Goal: Task Accomplishment & Management: Manage account settings

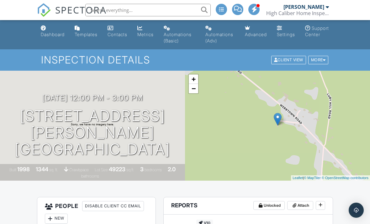
click at [48, 8] on img at bounding box center [44, 10] width 14 height 14
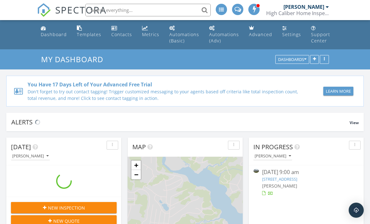
scroll to position [571, 370]
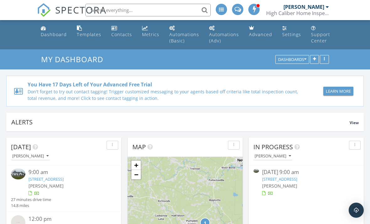
click at [297, 178] on link "[STREET_ADDRESS]" at bounding box center [279, 179] width 35 height 6
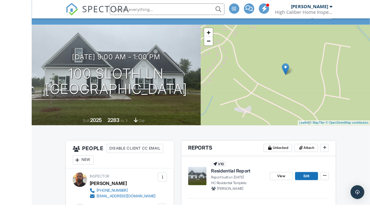
scroll to position [87, 0]
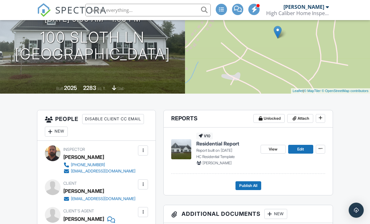
click at [301, 150] on span "Edit" at bounding box center [300, 149] width 7 height 6
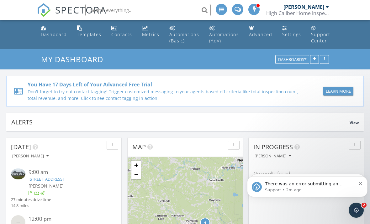
click at [47, 8] on img at bounding box center [44, 10] width 14 height 14
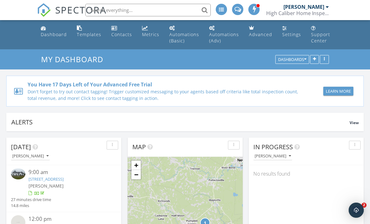
click at [284, 28] on link "Settings" at bounding box center [292, 32] width 24 height 18
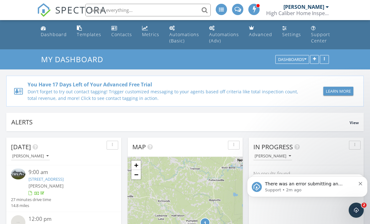
click at [335, 187] on p "Support • 2m ago" at bounding box center [310, 190] width 91 height 6
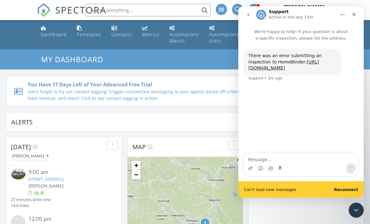
click at [317, 71] on link "https://app.spectora.com/inspection/341abfc4-4e7a-416f-8ace-444af4648460" at bounding box center [283, 64] width 71 height 11
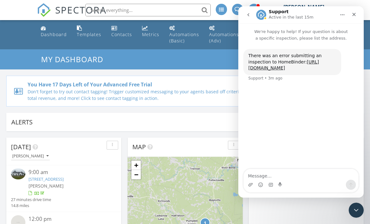
click at [350, 17] on div "Close" at bounding box center [353, 14] width 11 height 11
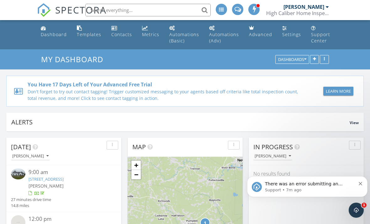
click at [361, 182] on icon "Dismiss notification" at bounding box center [360, 183] width 3 height 3
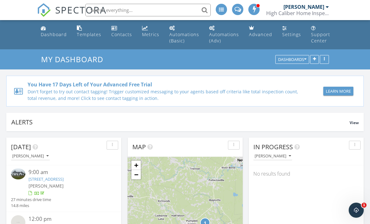
click at [58, 181] on link "100 Sloth Ln, Jacksonville, NC 28544" at bounding box center [46, 179] width 35 height 6
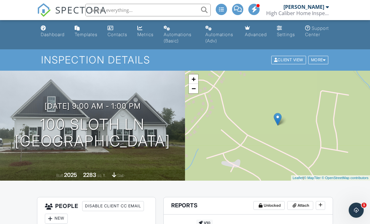
click at [286, 33] on div "Settings" at bounding box center [286, 34] width 18 height 5
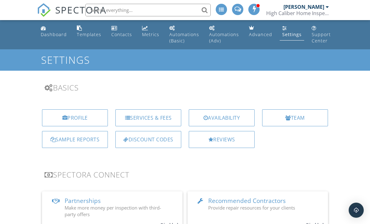
click at [228, 141] on div "Reviews" at bounding box center [222, 139] width 66 height 17
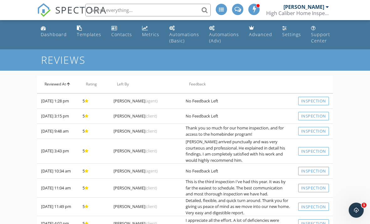
click at [68, 80] on th "Reviewed At arrow_upward" at bounding box center [57, 85] width 41 height 18
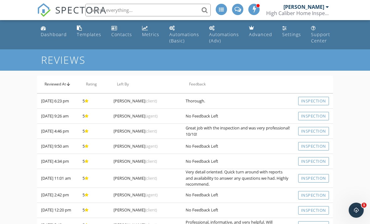
click at [69, 82] on icon "arrow_upward" at bounding box center [68, 84] width 5 height 5
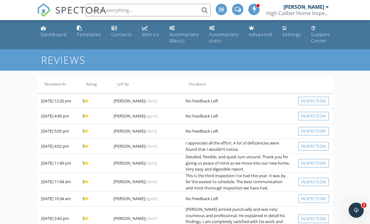
click at [359, 209] on icon "Open Intercom Messenger" at bounding box center [356, 210] width 10 height 10
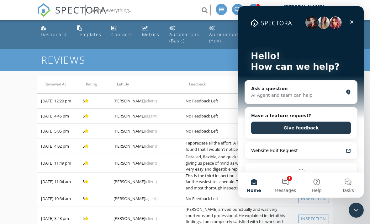
click at [287, 185] on button "1 Messages" at bounding box center [285, 184] width 31 height 25
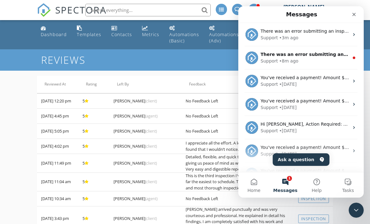
click at [329, 59] on div "Support • 8m ago" at bounding box center [305, 61] width 88 height 7
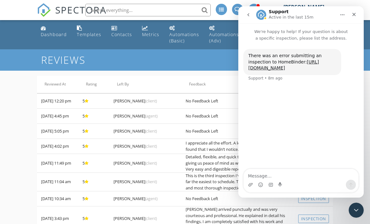
click at [311, 71] on link "[URL][DOMAIN_NAME]" at bounding box center [283, 64] width 71 height 11
click at [351, 12] on div "Close" at bounding box center [353, 14] width 11 height 11
